Goal: Information Seeking & Learning: Find specific fact

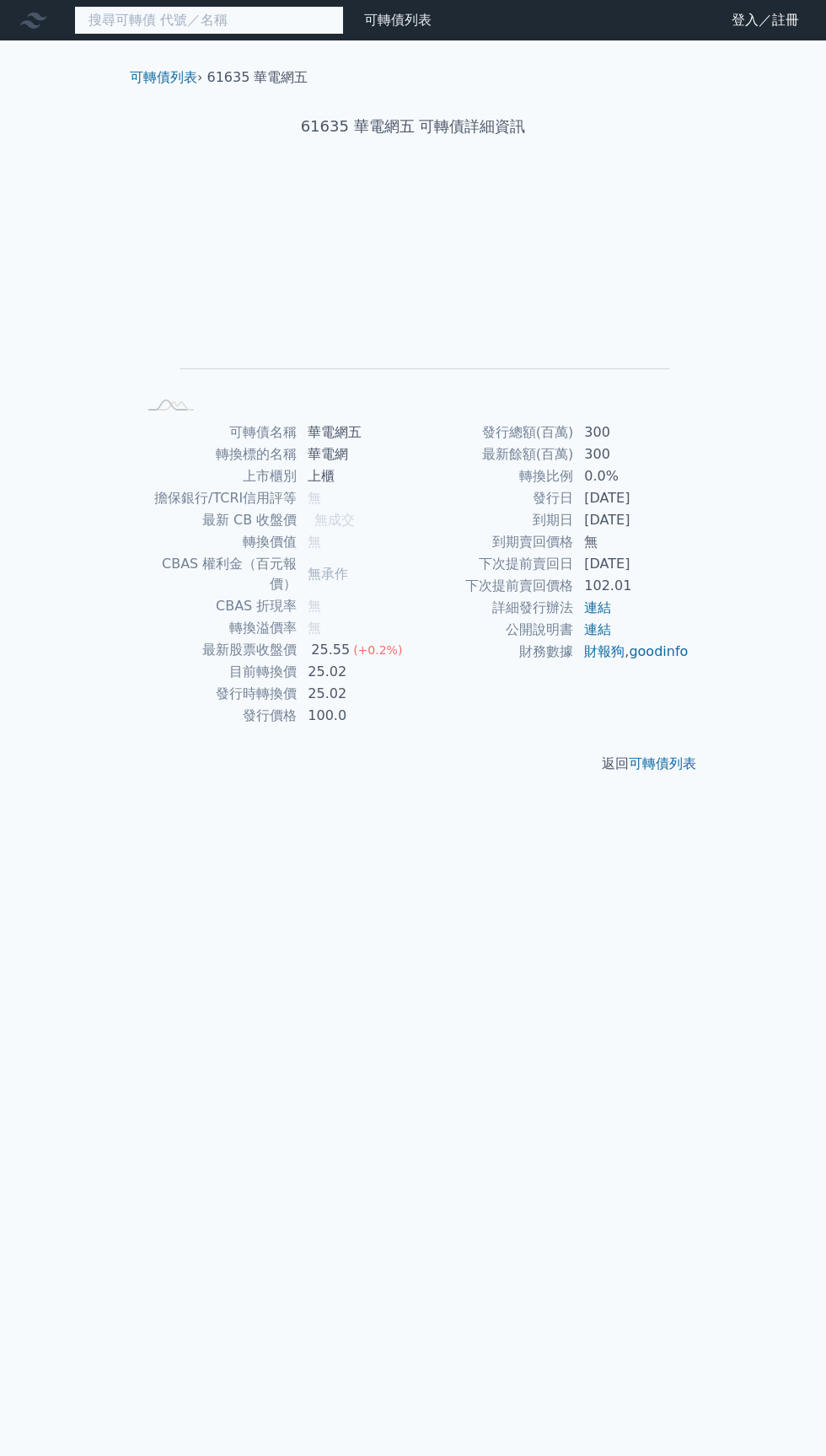
click at [121, 27] on input at bounding box center [209, 21] width 269 height 29
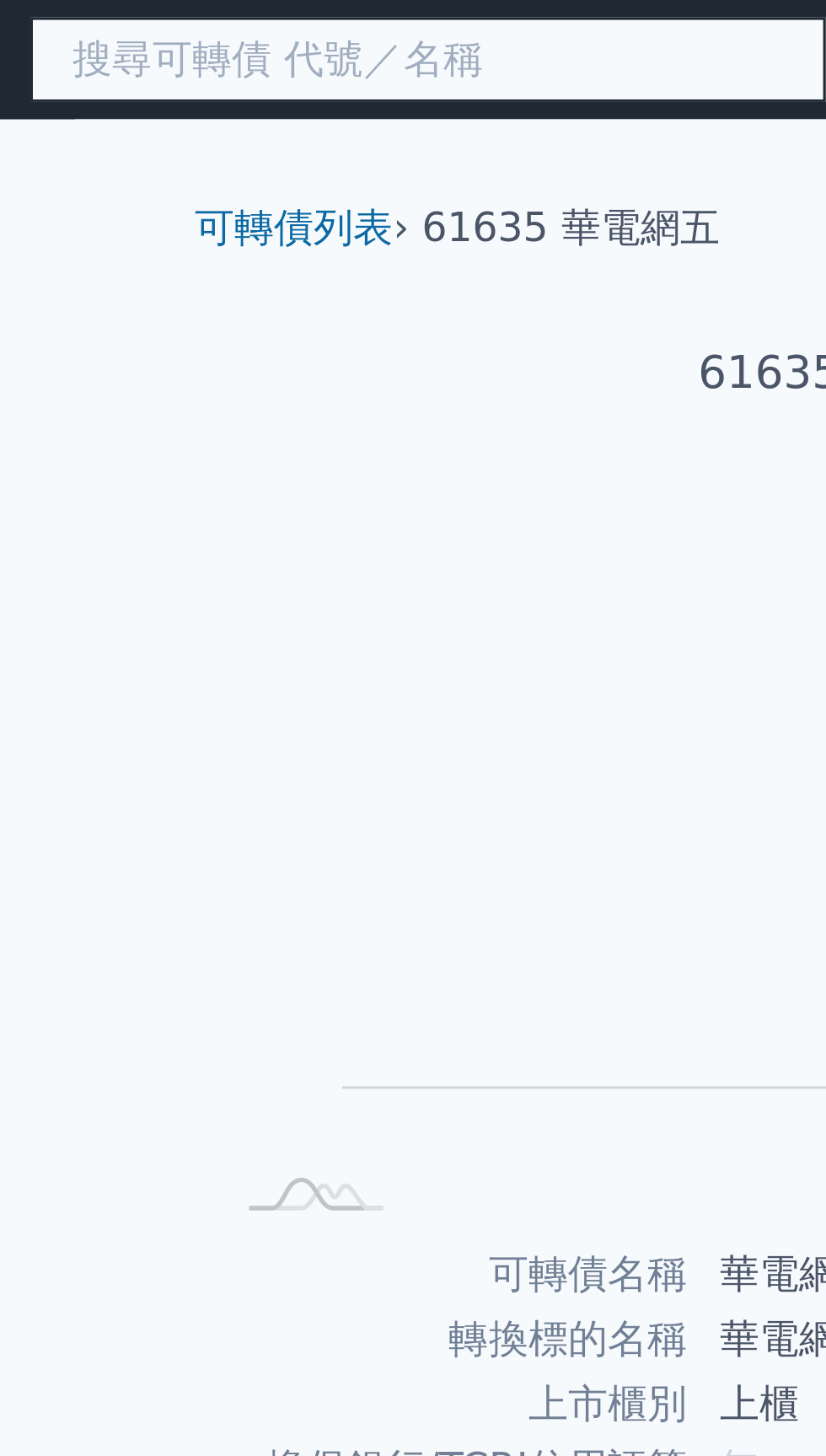
type input "y"
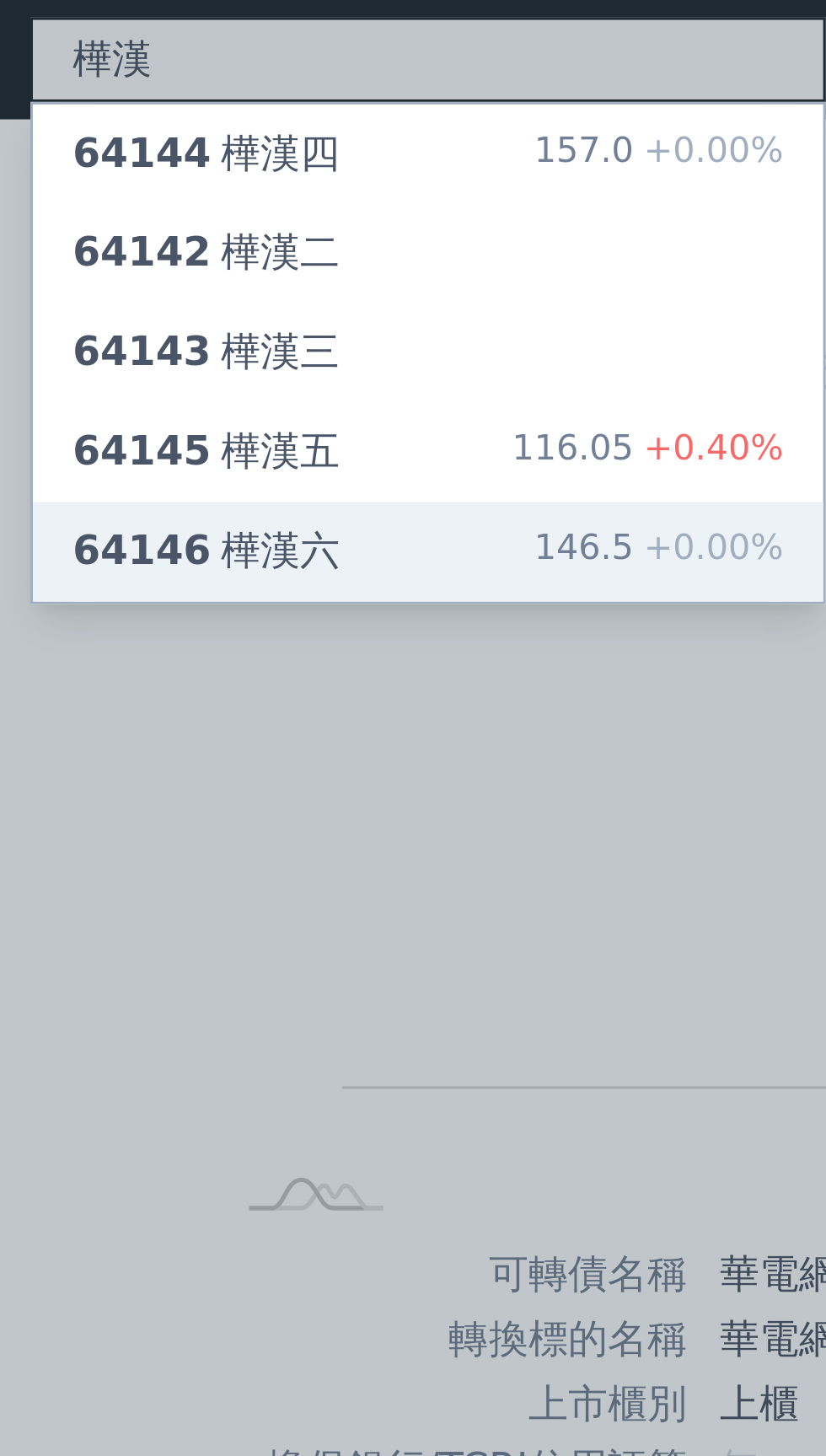
type input "樺漢"
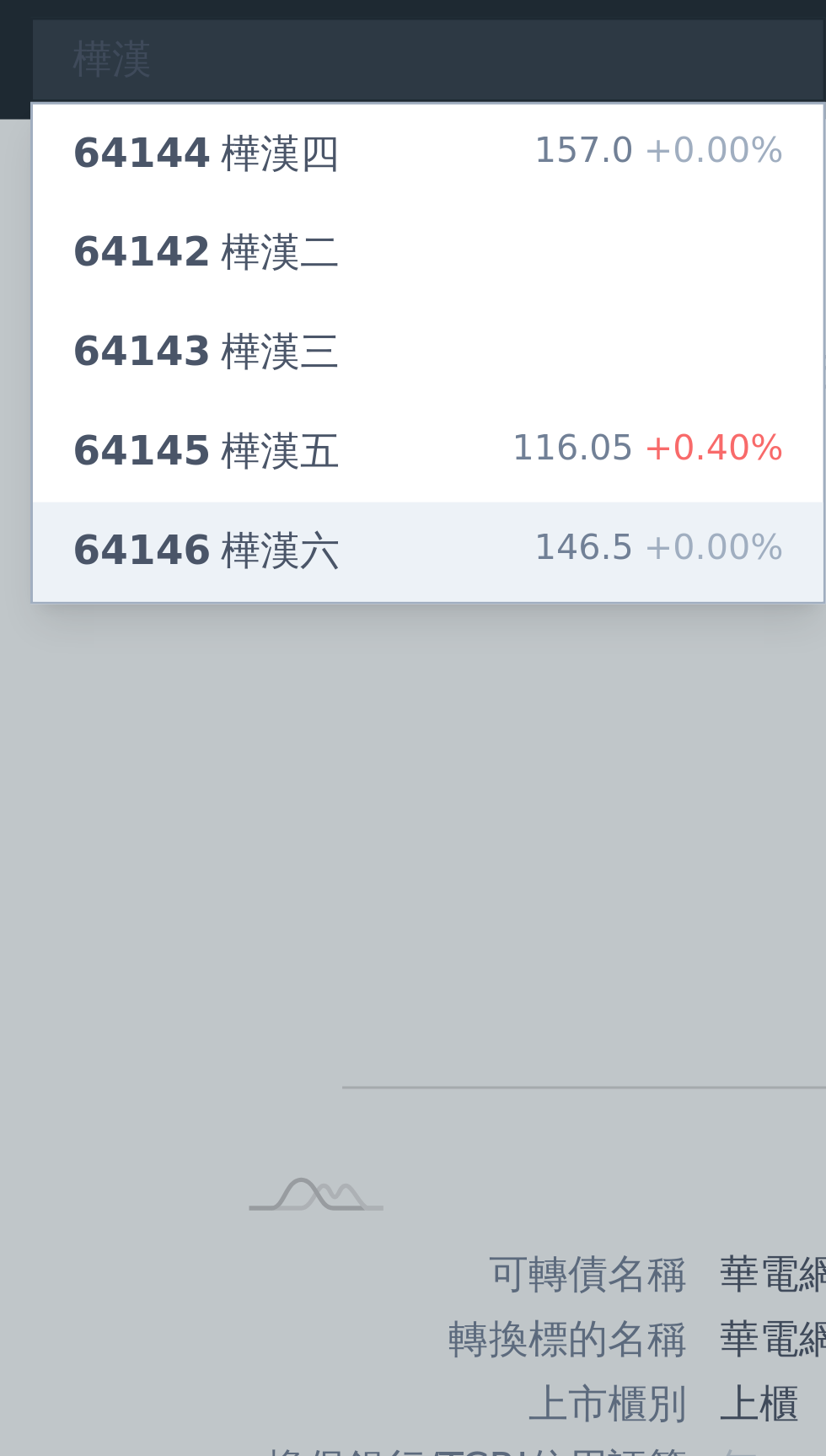
click at [133, 185] on div "64146 [GEOGRAPHIC_DATA]" at bounding box center [133, 187] width 91 height 21
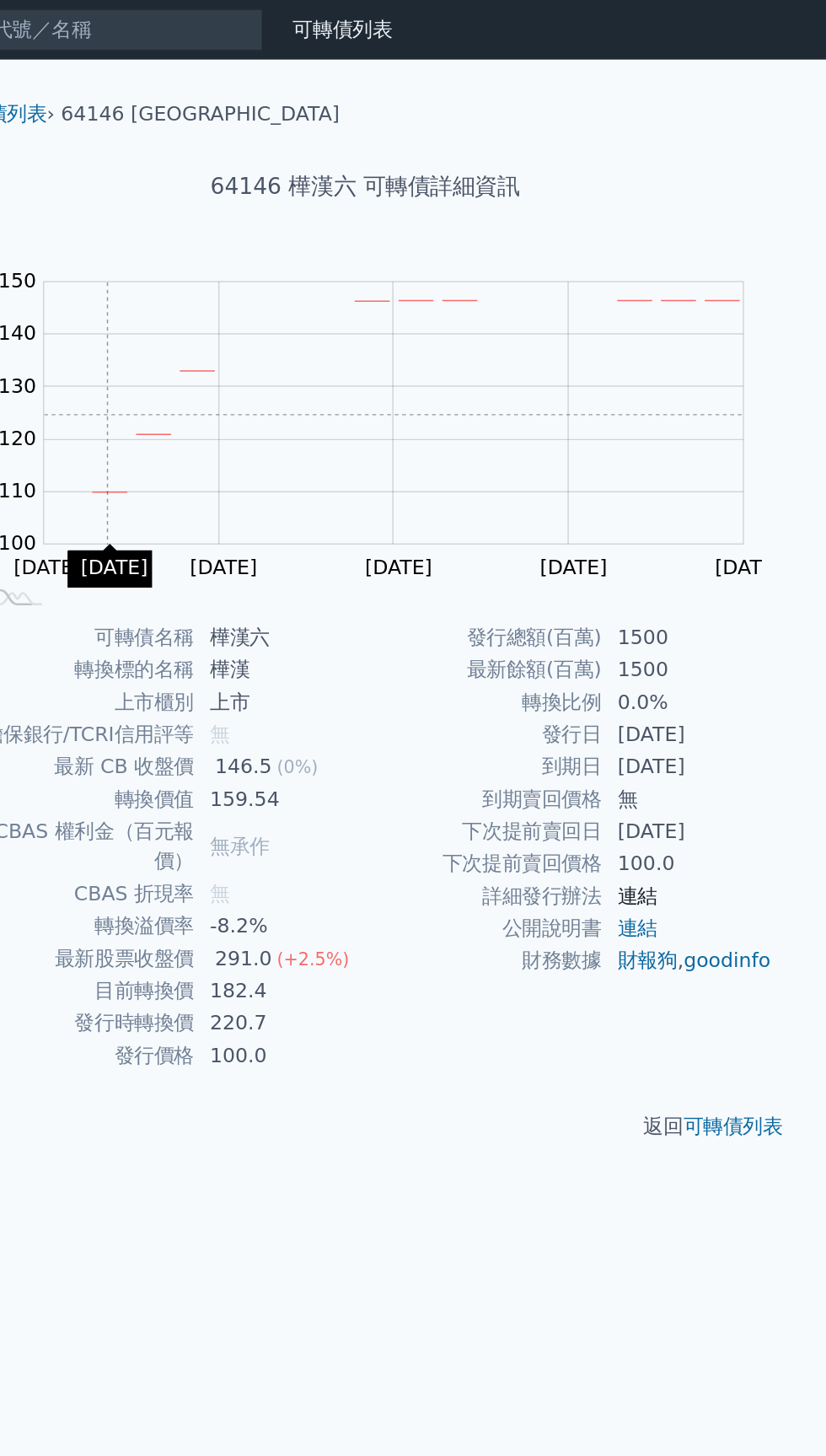
click at [604, 607] on link "連結" at bounding box center [598, 607] width 27 height 16
click at [608, 631] on link "連結" at bounding box center [598, 629] width 27 height 16
